Goal: Information Seeking & Learning: Learn about a topic

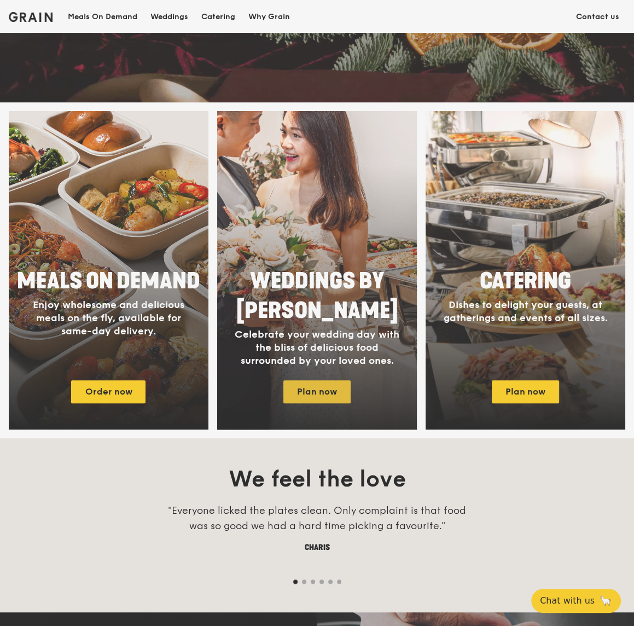
scroll to position [456, 0]
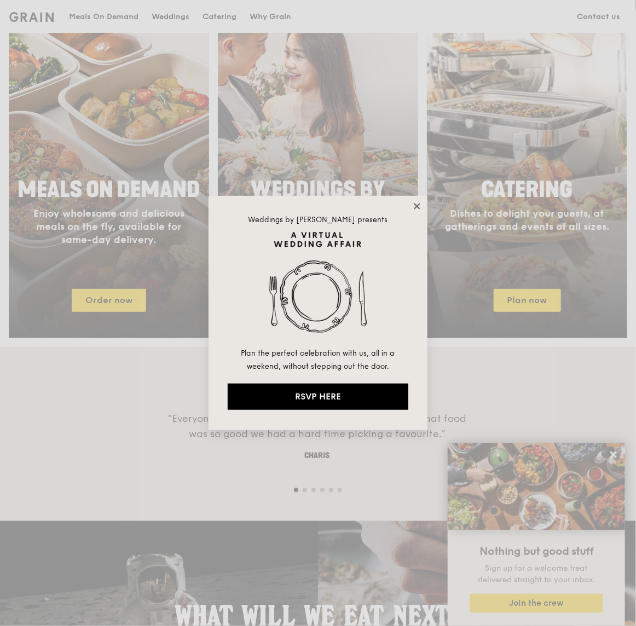
click at [417, 203] on icon at bounding box center [417, 206] width 10 height 10
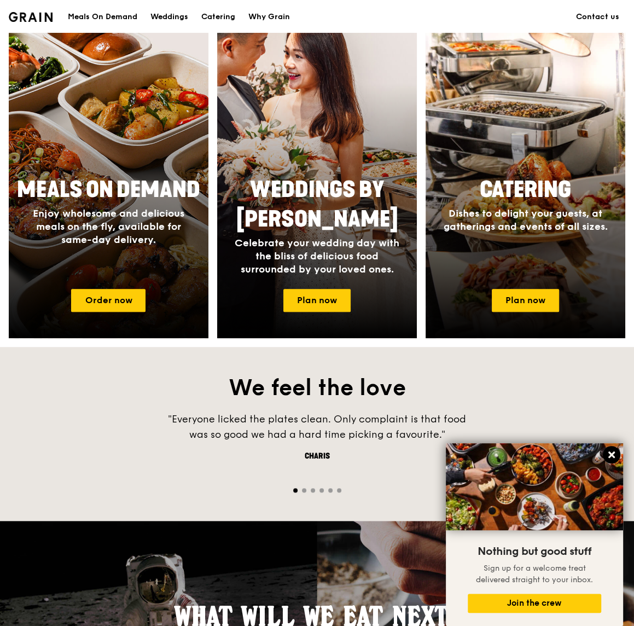
click at [617, 456] on button at bounding box center [612, 455] width 18 height 18
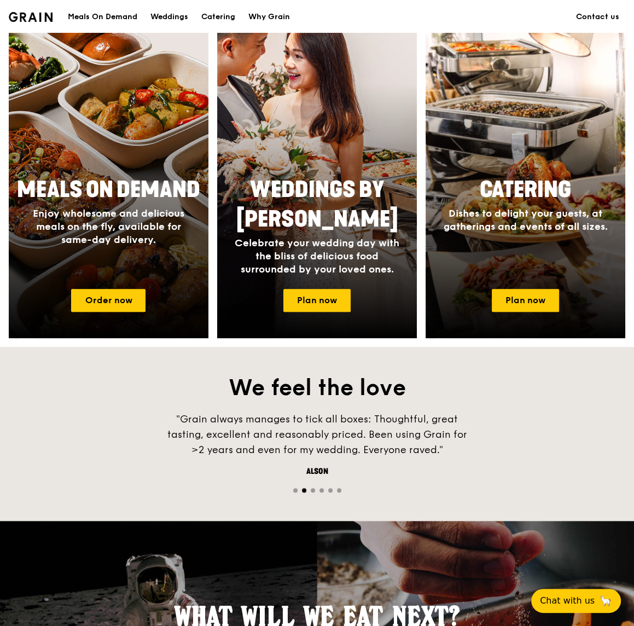
scroll to position [820, 0]
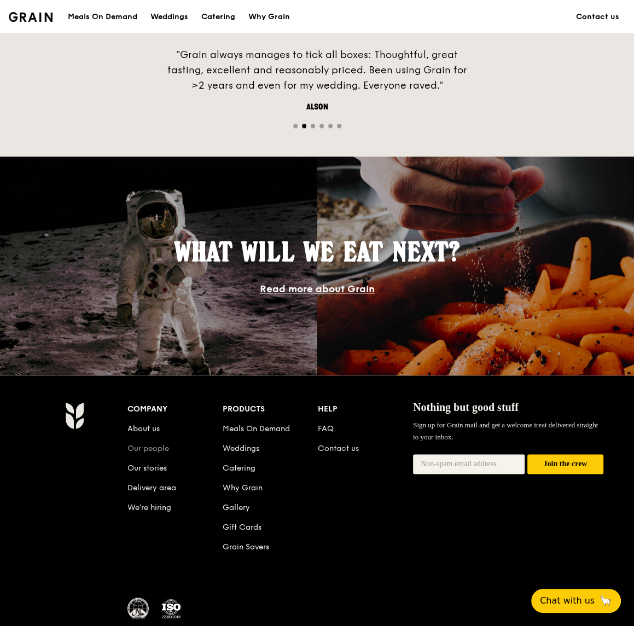
click at [161, 447] on link "Our people" at bounding box center [148, 448] width 42 height 9
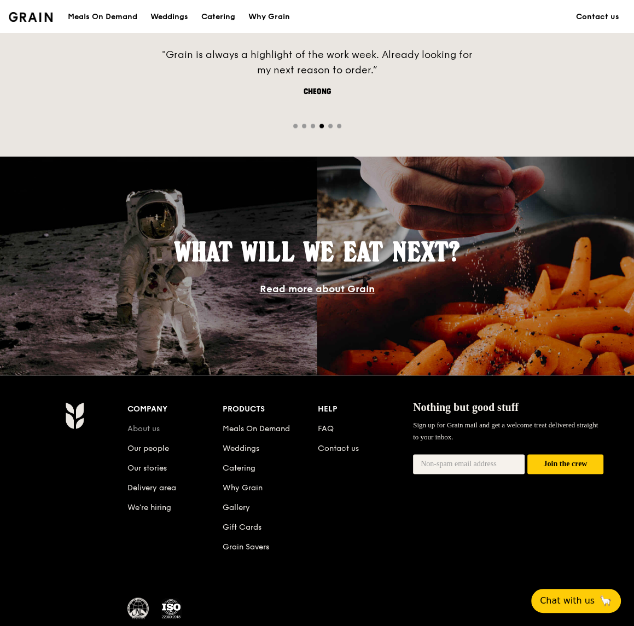
click at [147, 430] on link "About us" at bounding box center [143, 428] width 32 height 9
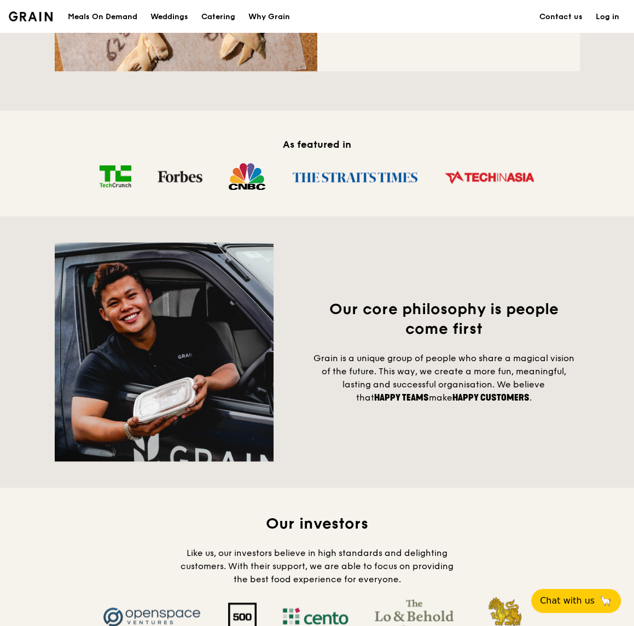
scroll to position [1003, 0]
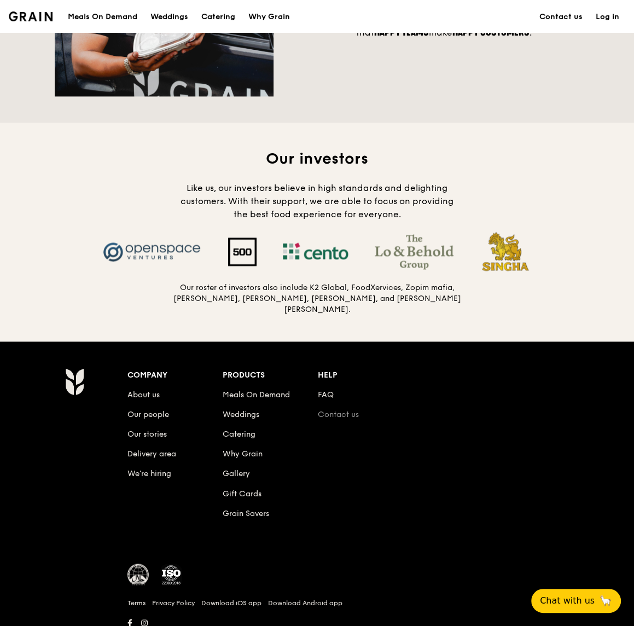
click at [332, 410] on link "Contact us" at bounding box center [338, 414] width 41 height 9
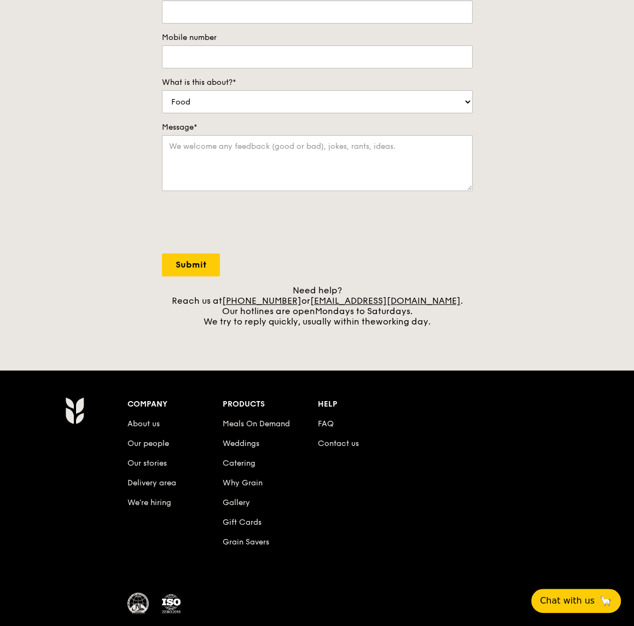
scroll to position [301, 0]
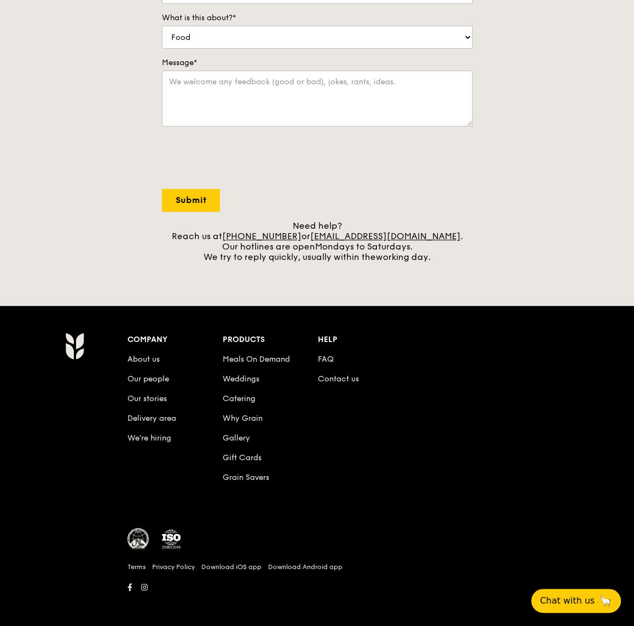
scroll to position [1003, 0]
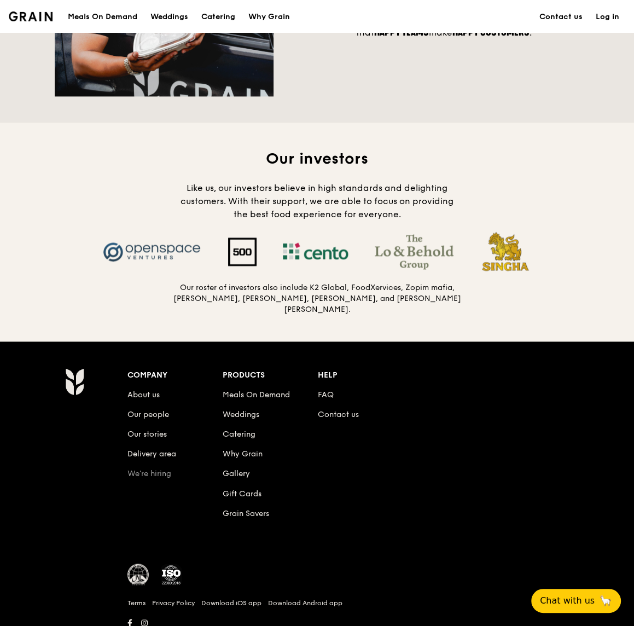
click at [146, 469] on link "We’re hiring" at bounding box center [149, 473] width 44 height 9
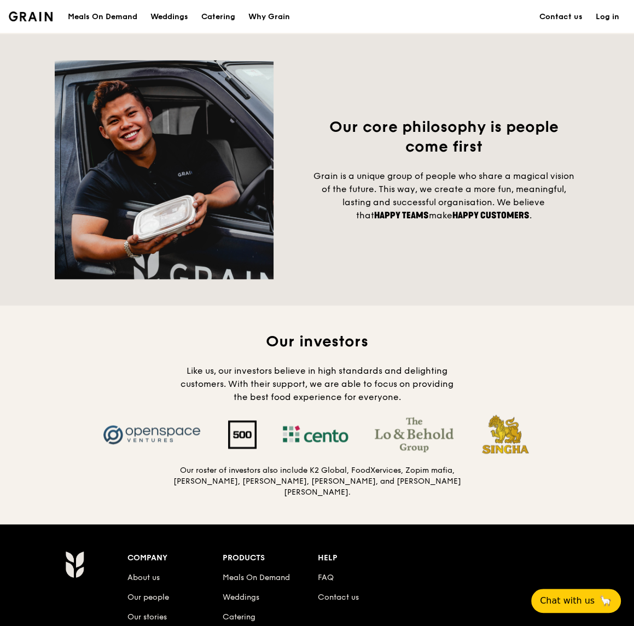
scroll to position [1003, 0]
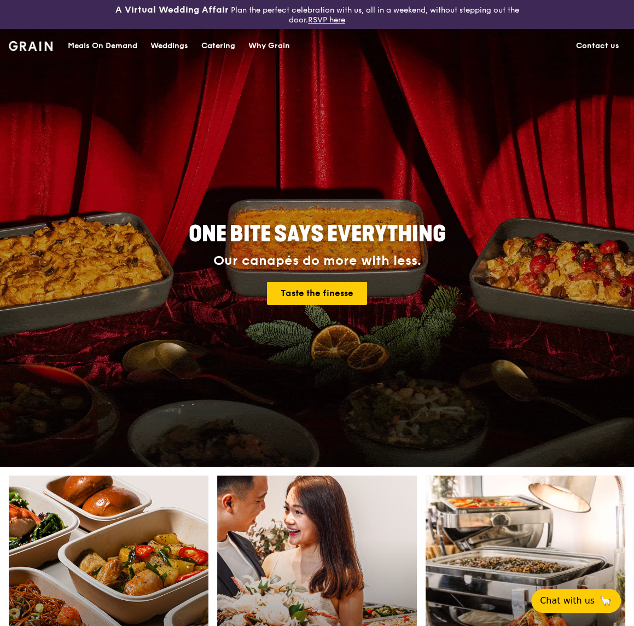
click at [102, 45] on div "Meals On Demand" at bounding box center [102, 46] width 69 height 33
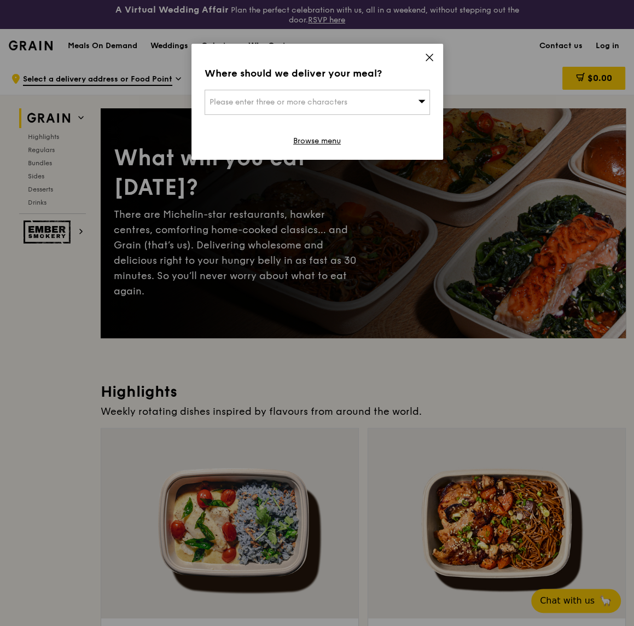
click at [434, 57] on icon at bounding box center [430, 58] width 10 height 10
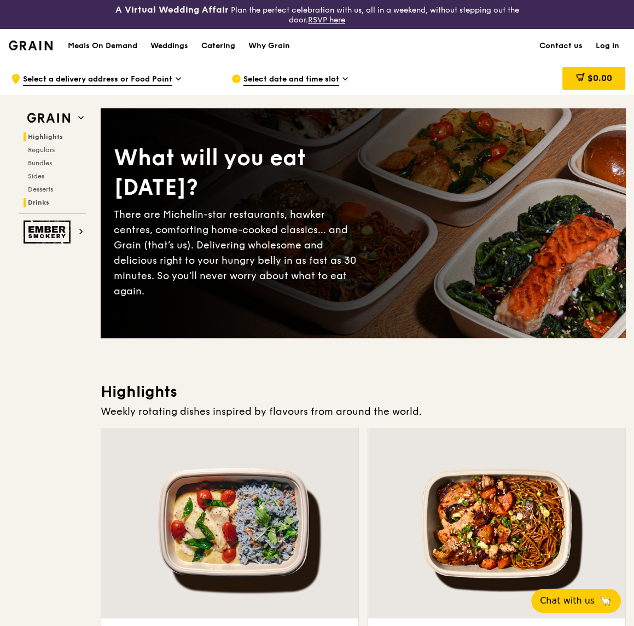
click at [45, 200] on span "Drinks" at bounding box center [38, 203] width 21 height 8
click at [178, 45] on div "Weddings" at bounding box center [169, 46] width 38 height 33
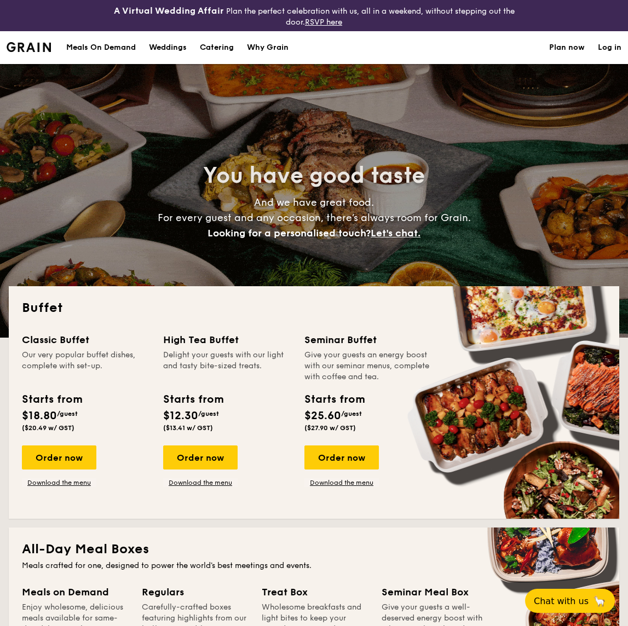
select select
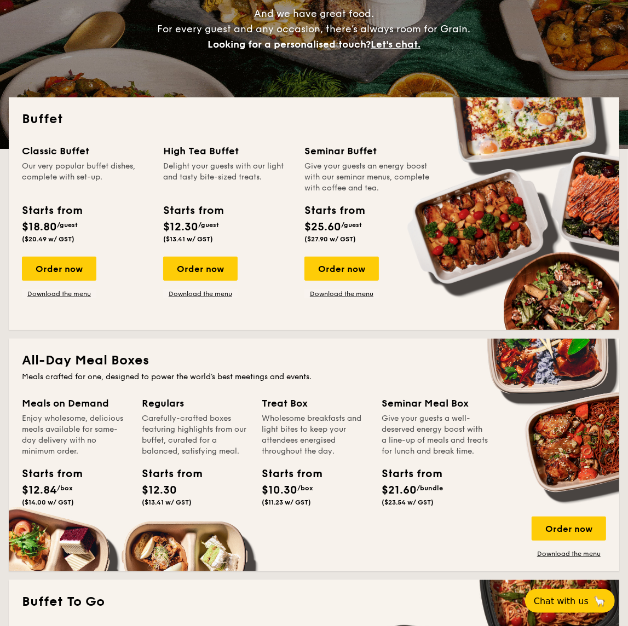
scroll to position [182, 0]
